Goal: Check status: Check status

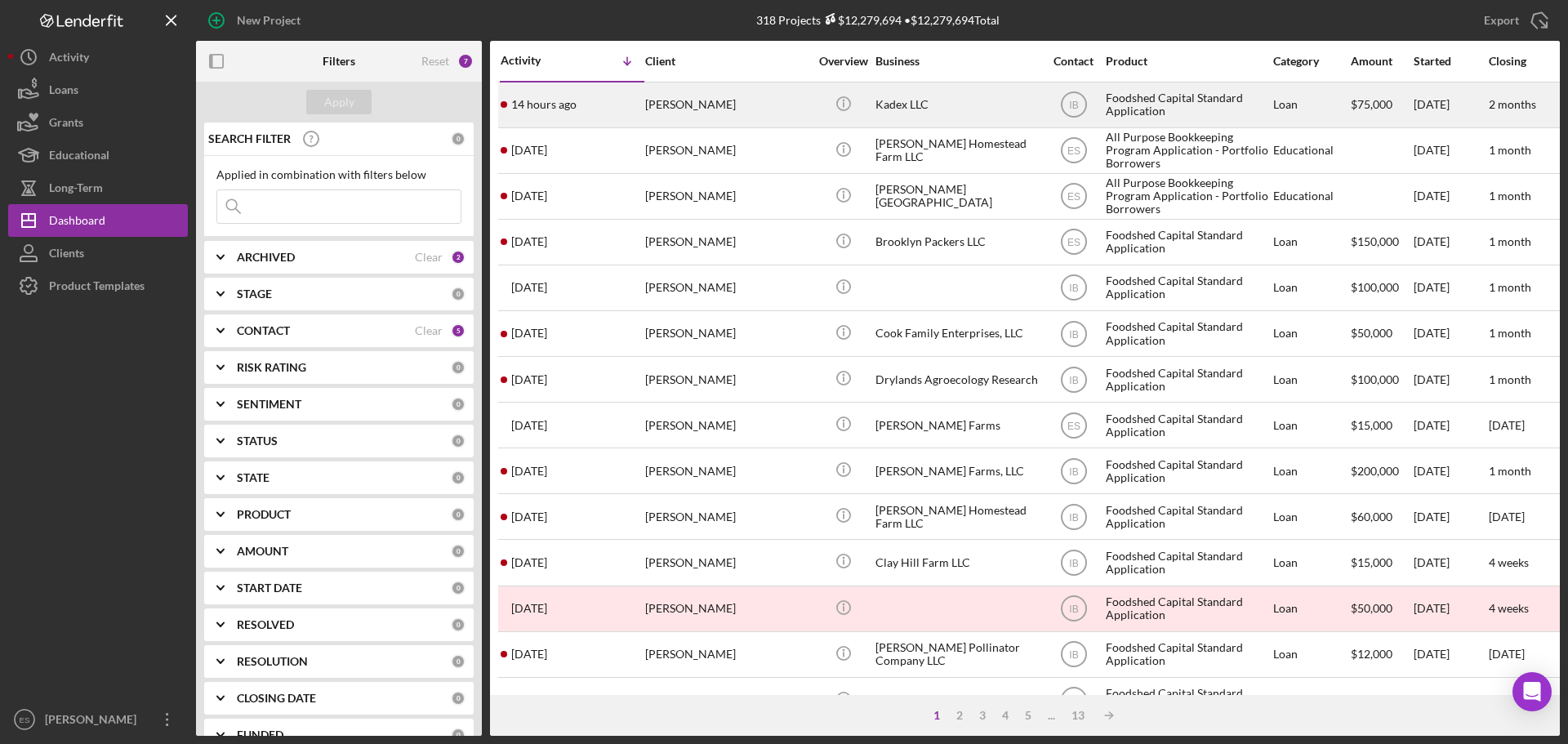
click at [981, 116] on div "Kadex LLC" at bounding box center [957, 104] width 163 height 43
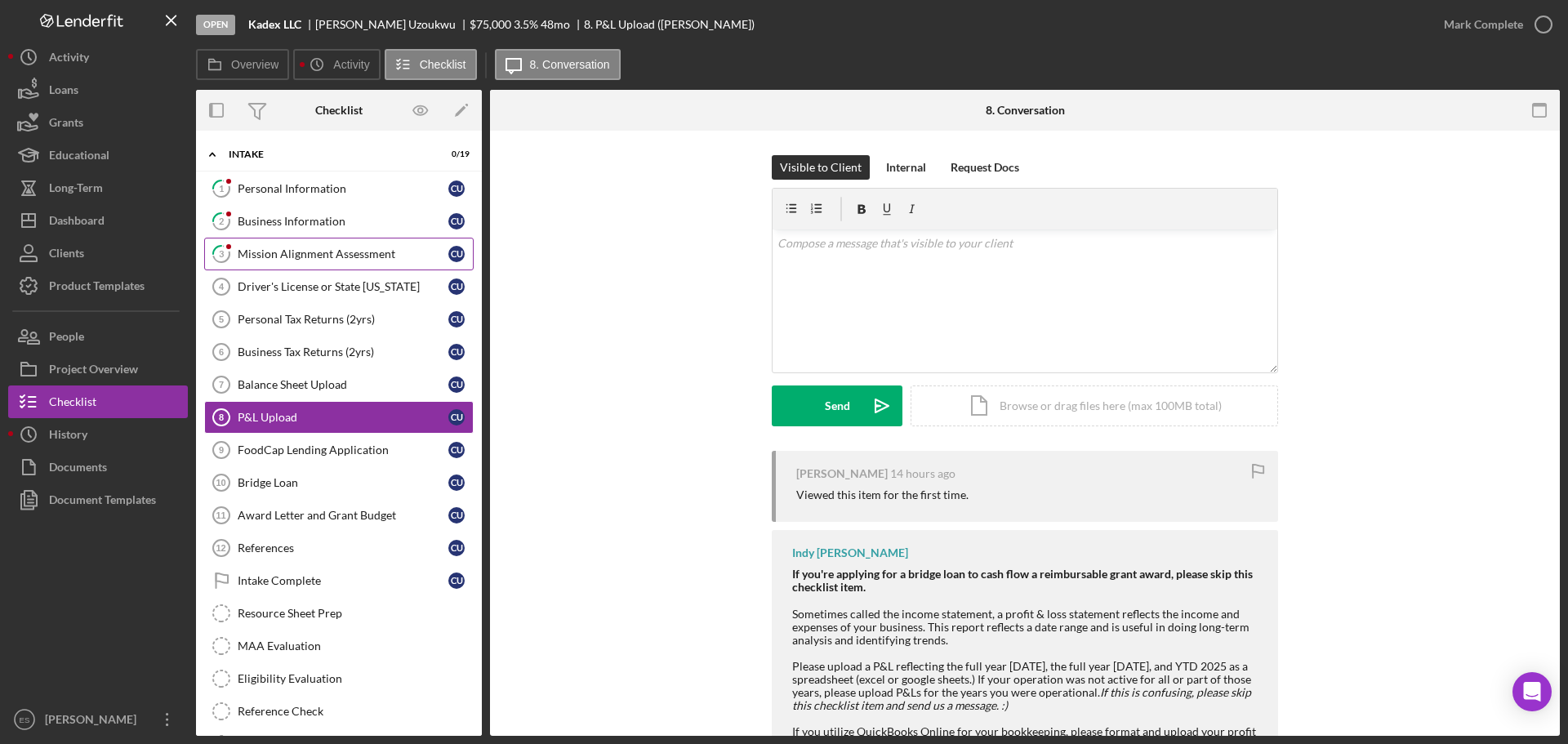
click at [345, 250] on div "Mission Alignment Assessment" at bounding box center [343, 254] width 211 height 13
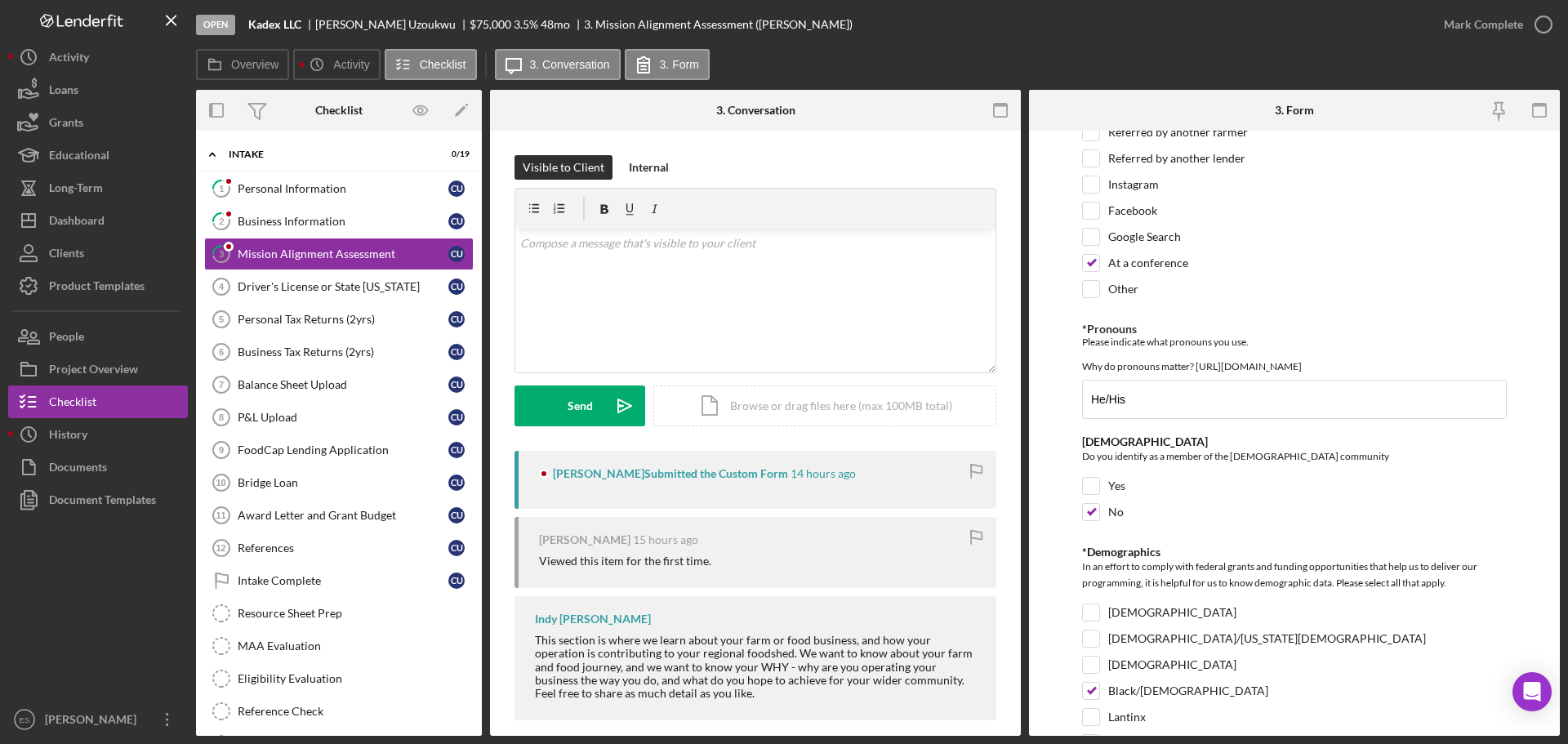
scroll to position [2518, 0]
